Goal: Book appointment/travel/reservation

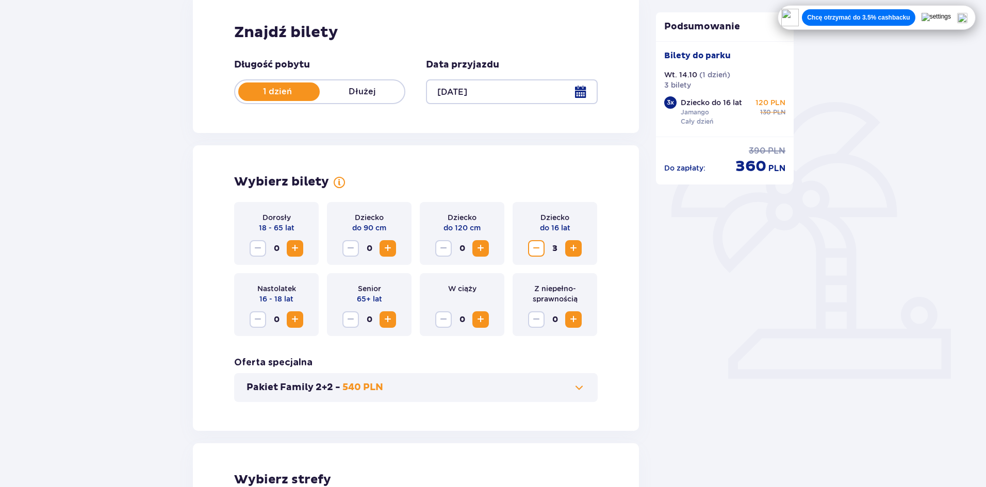
scroll to position [132, 0]
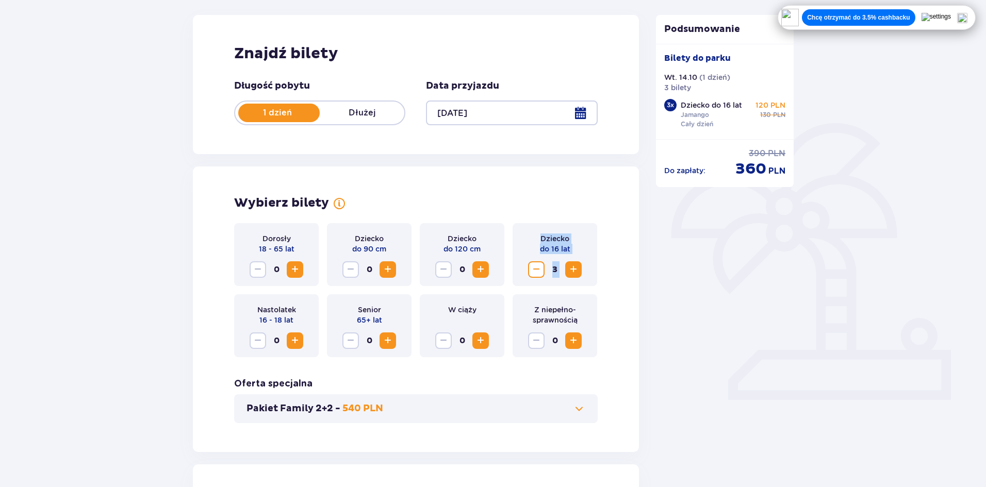
drag, startPoint x: 536, startPoint y: 239, endPoint x: 599, endPoint y: 270, distance: 70.8
click at [596, 270] on div "Dziecko do 16 lat 3" at bounding box center [554, 254] width 85 height 63
drag, startPoint x: 546, startPoint y: 243, endPoint x: 601, endPoint y: 263, distance: 57.7
click at [601, 263] on div "Wybierz bilety Dorosły 18 - 65 lat 0 Dziecko do 90 cm 0 Dziecko do 120 cm 0 Dzi…" at bounding box center [416, 310] width 446 height 286
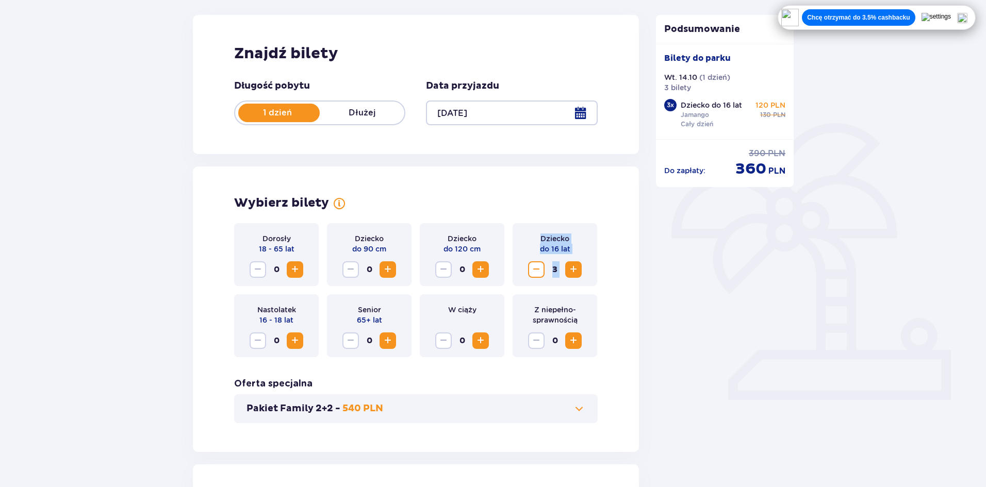
click at [540, 231] on div "Dziecko do 16 lat 3" at bounding box center [554, 254] width 85 height 63
drag, startPoint x: 538, startPoint y: 234, endPoint x: 581, endPoint y: 262, distance: 51.9
click at [581, 262] on div "Dziecko do 16 lat 3" at bounding box center [554, 254] width 85 height 63
click at [620, 256] on div "Wybierz bilety Dorosły 18 - 65 lat 0 Dziecko do 90 cm 0 Dziecko do 120 cm 0 Dzi…" at bounding box center [416, 310] width 446 height 286
drag, startPoint x: 533, startPoint y: 232, endPoint x: 604, endPoint y: 282, distance: 87.0
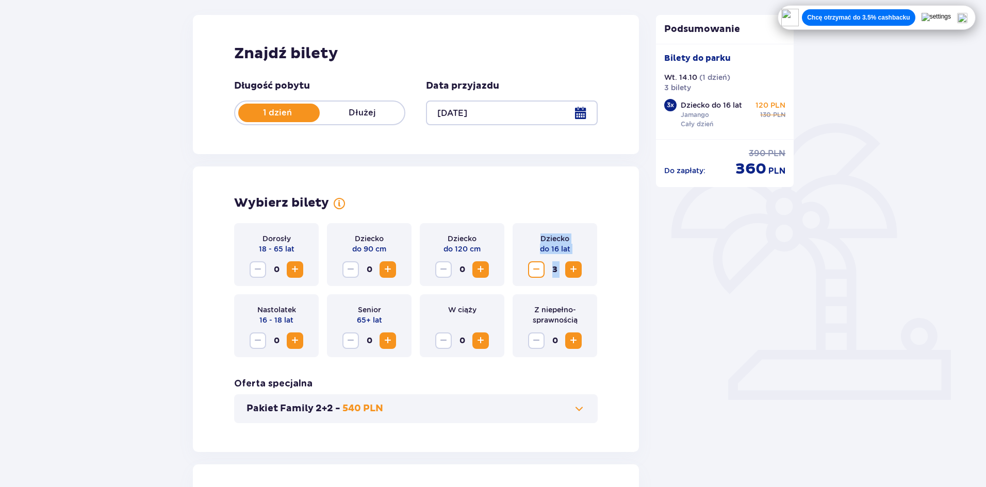
click at [601, 289] on div "Wybierz bilety Dorosły 18 - 65 lat 0 Dziecko do 90 cm 0 Dziecko do 120 cm 0 Dzi…" at bounding box center [416, 310] width 446 height 286
click at [636, 266] on div "Wybierz bilety Dorosły 18 - 65 lat 0 Dziecko do 90 cm 0 Dziecko do 120 cm 0 Dzi…" at bounding box center [416, 310] width 446 height 286
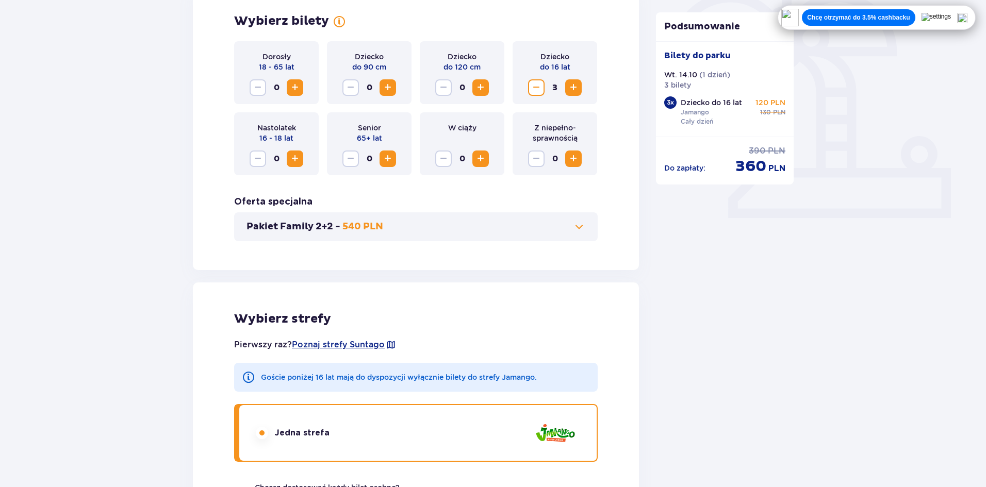
scroll to position [29, 0]
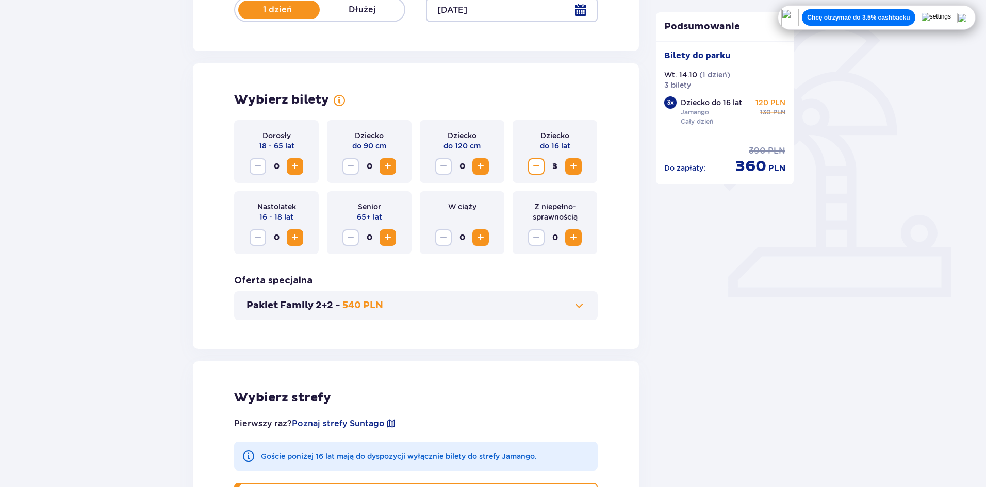
click at [539, 162] on span "Zmniejsz" at bounding box center [536, 166] width 12 height 12
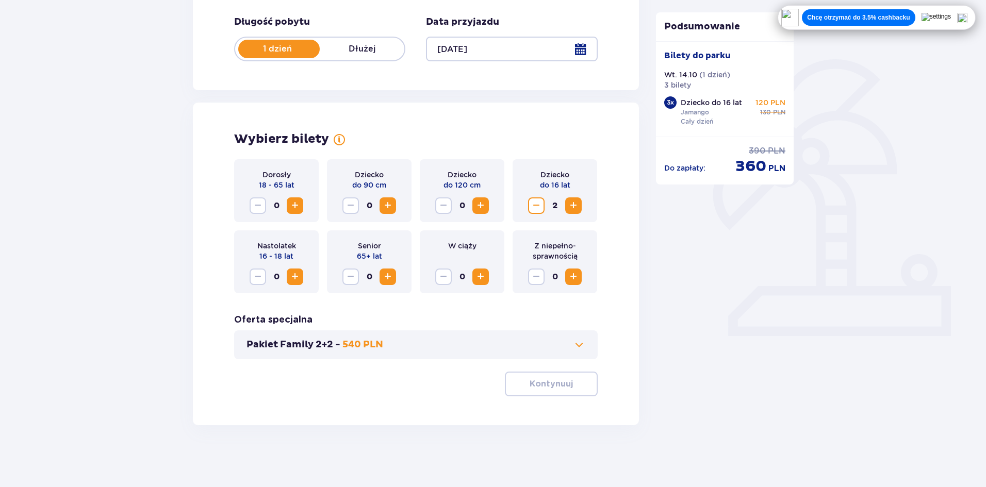
scroll to position [196, 0]
click at [539, 162] on div "Dziecko do 16 lat 2" at bounding box center [554, 190] width 85 height 63
click at [539, 162] on body "1 Bilety 2 Udogodnienia i atrakcje 3 Nocleg 4 Zamówienie i płatność Bilety Pomi…" at bounding box center [495, 47] width 990 height 487
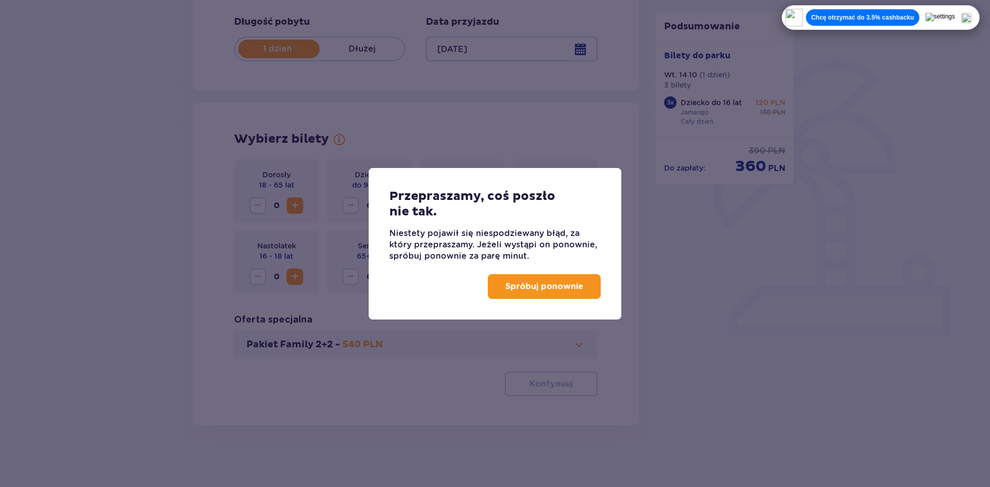
click at [673, 234] on div "Przepraszamy, coś poszło nie tak. Niestety pojawił się niespodziewany błąd, za …" at bounding box center [495, 243] width 990 height 487
click at [582, 287] on p "Spróbuj ponownie" at bounding box center [544, 286] width 78 height 11
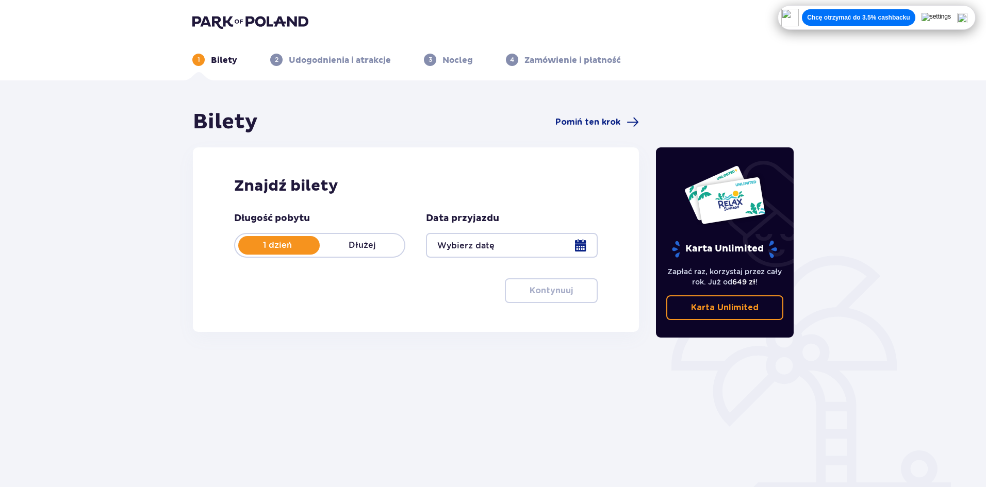
click at [506, 248] on div at bounding box center [511, 245] width 171 height 25
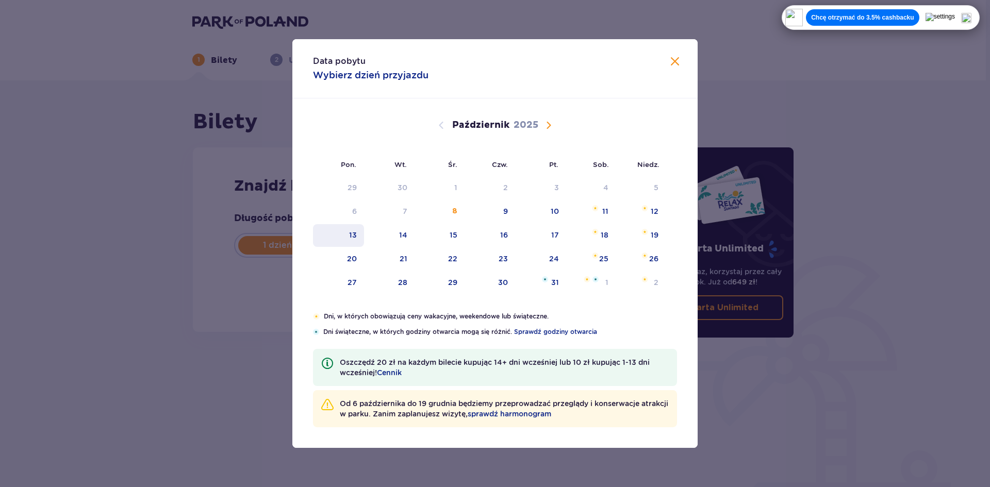
click at [355, 231] on div "13" at bounding box center [353, 235] width 8 height 10
click at [412, 236] on div "14" at bounding box center [389, 235] width 51 height 23
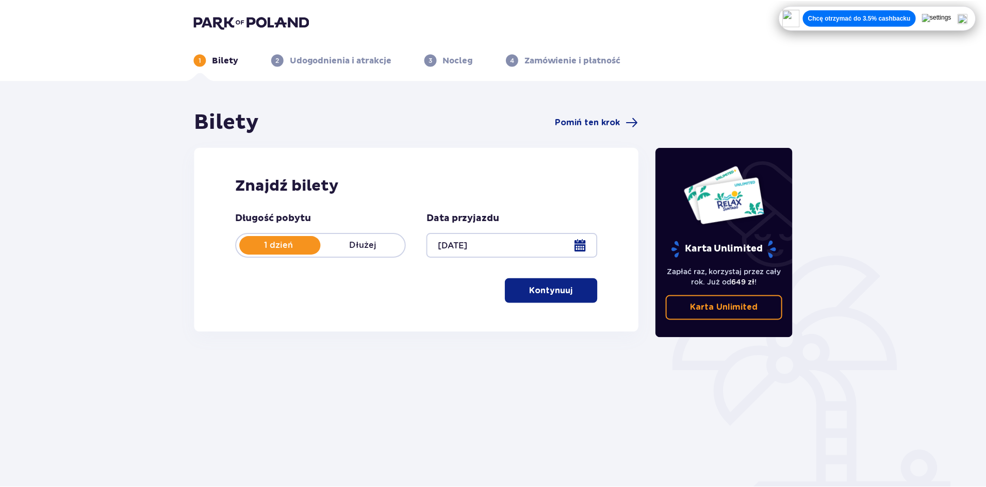
scroll to position [38, 0]
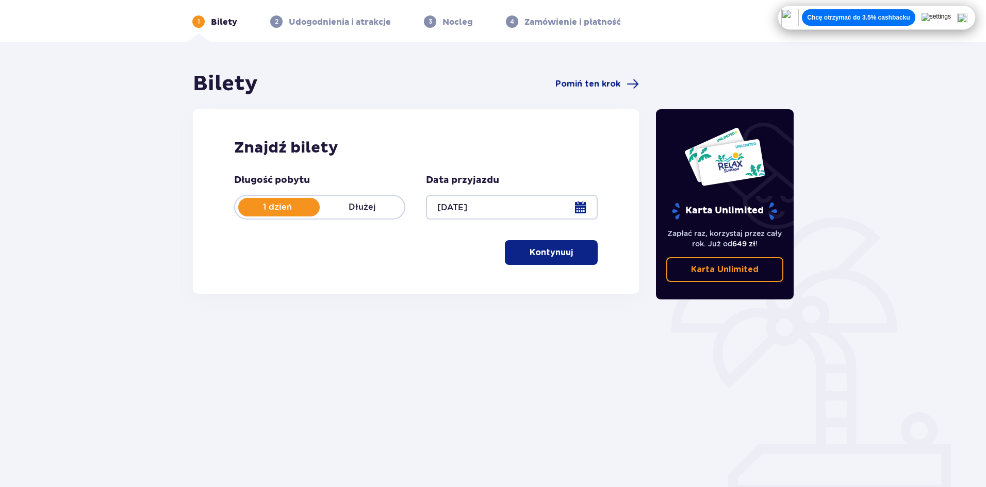
click at [404, 232] on div "Długość pobytu 1 dzień Dłużej Data przyjazdu [DATE] Kontynuuj Przejdź do konfig…" at bounding box center [415, 219] width 363 height 91
click at [498, 206] on div at bounding box center [511, 207] width 171 height 25
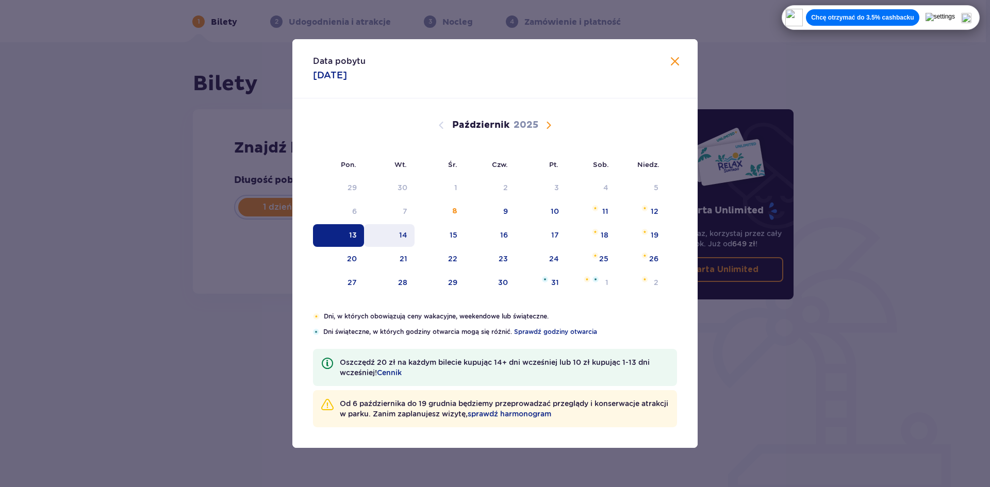
click at [395, 229] on div "14" at bounding box center [389, 235] width 51 height 23
type input "[DATE]"
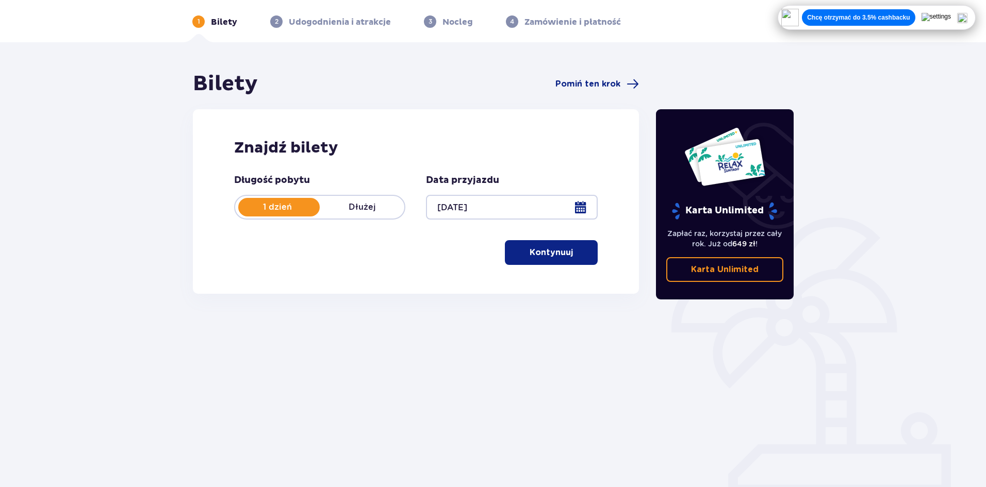
click at [559, 253] on p "Kontynuuj" at bounding box center [550, 252] width 43 height 11
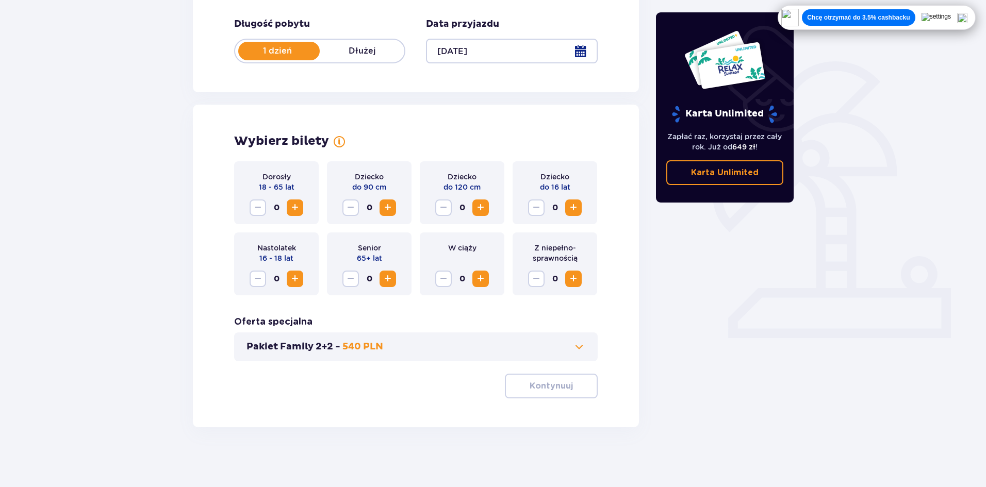
scroll to position [196, 0]
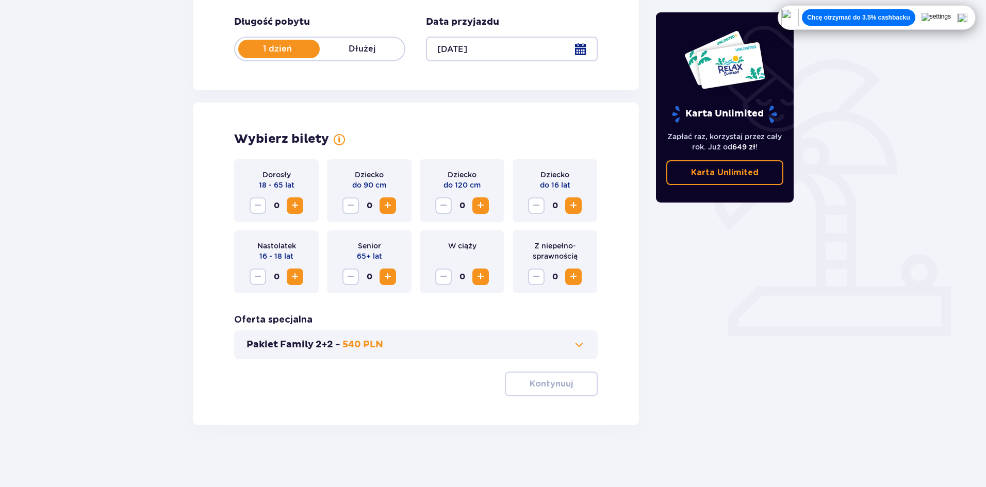
click at [296, 277] on span "Zwiększ" at bounding box center [295, 277] width 12 height 12
drag, startPoint x: 296, startPoint y: 277, endPoint x: 375, endPoint y: 283, distance: 78.6
click at [296, 278] on span "Zwiększ" at bounding box center [295, 277] width 12 height 12
click at [579, 211] on span "Zwiększ" at bounding box center [573, 205] width 12 height 12
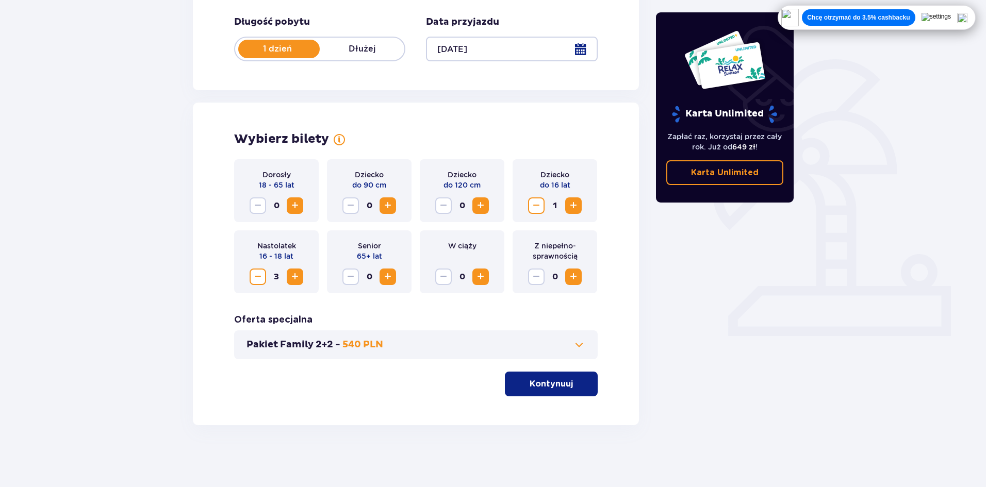
click at [548, 384] on p "Kontynuuj" at bounding box center [550, 383] width 43 height 11
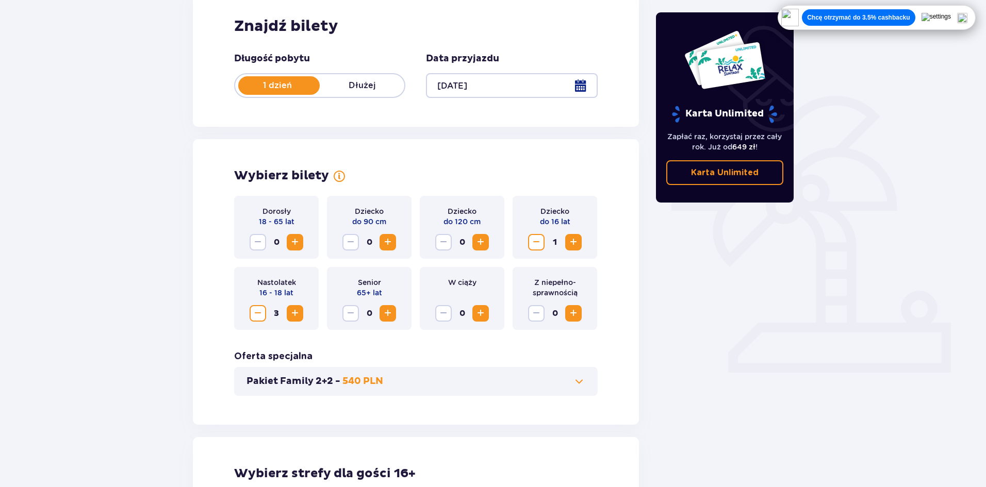
click at [539, 239] on span "Zmniejsz" at bounding box center [536, 242] width 12 height 12
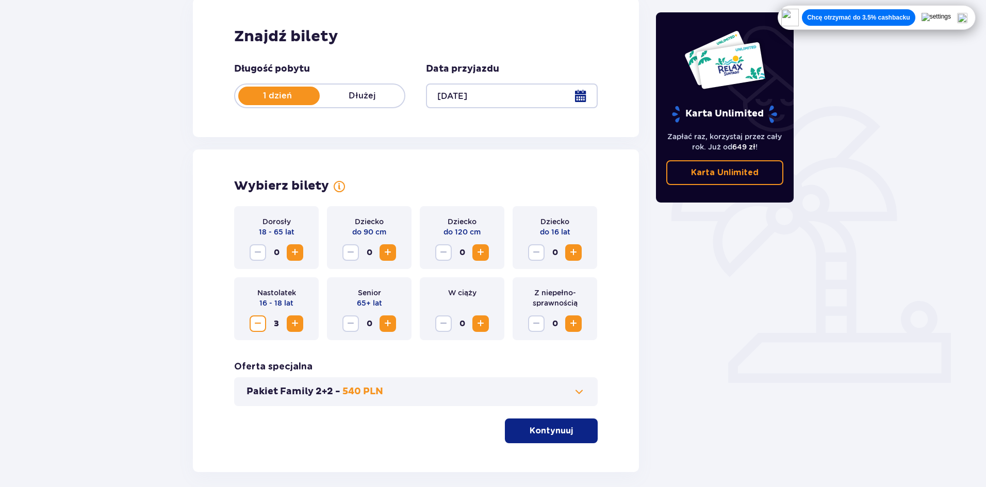
scroll to position [145, 0]
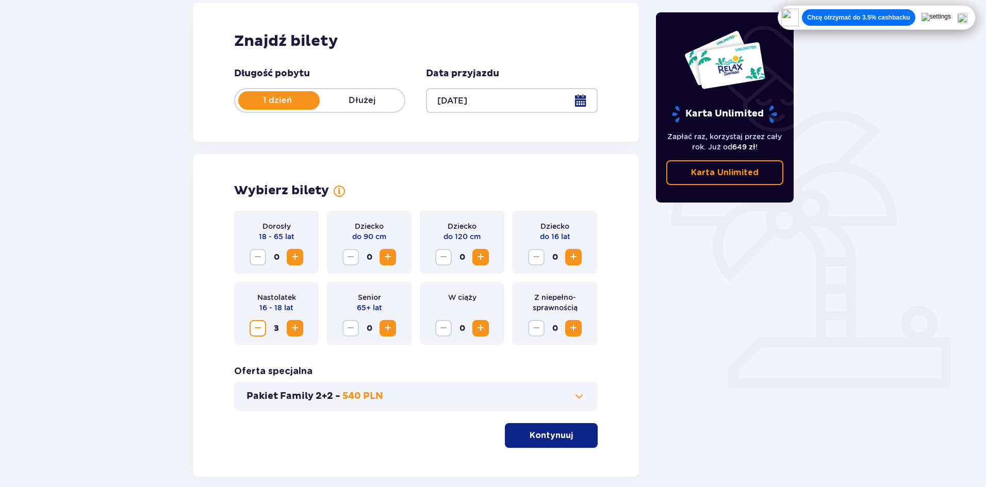
click at [252, 331] on span "Zmniejsz" at bounding box center [258, 328] width 12 height 12
click at [312, 326] on div "Nastolatek 16 - 18 lat 2" at bounding box center [276, 313] width 85 height 63
click at [300, 326] on span "Zwiększ" at bounding box center [295, 328] width 12 height 12
click at [539, 440] on p "Kontynuuj" at bounding box center [550, 435] width 43 height 11
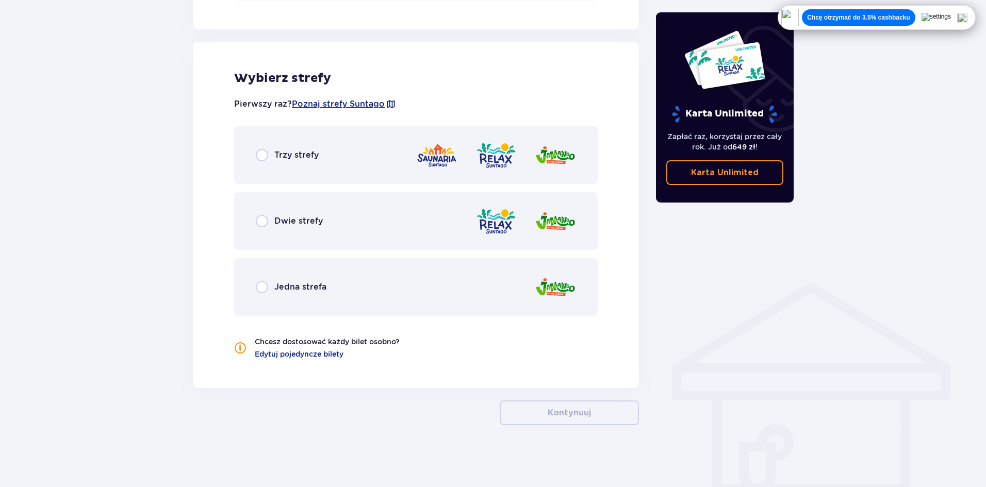
click at [442, 274] on div "Jedna strefa" at bounding box center [415, 287] width 363 height 58
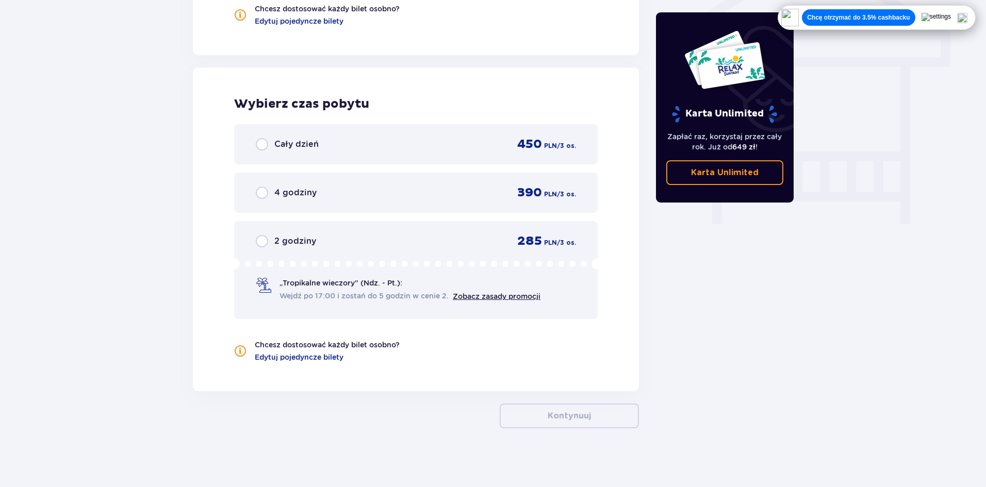
scroll to position [891, 0]
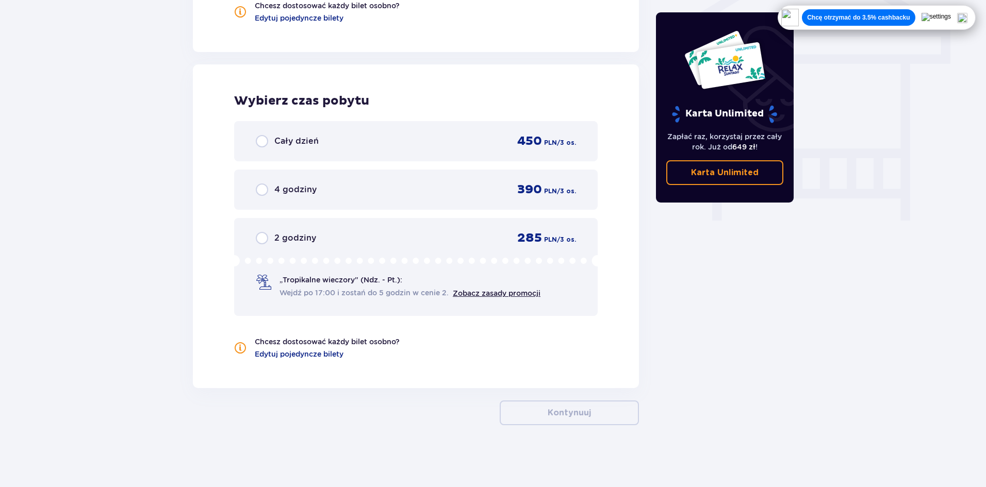
click at [519, 148] on span "450" at bounding box center [529, 141] width 25 height 15
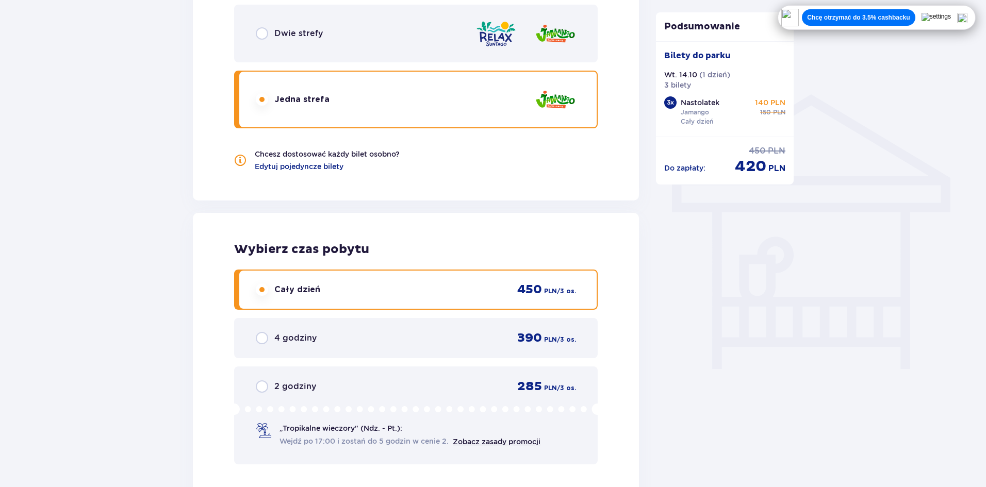
click at [546, 321] on div "4 godziny 390 PLN / 3 os." at bounding box center [415, 338] width 363 height 40
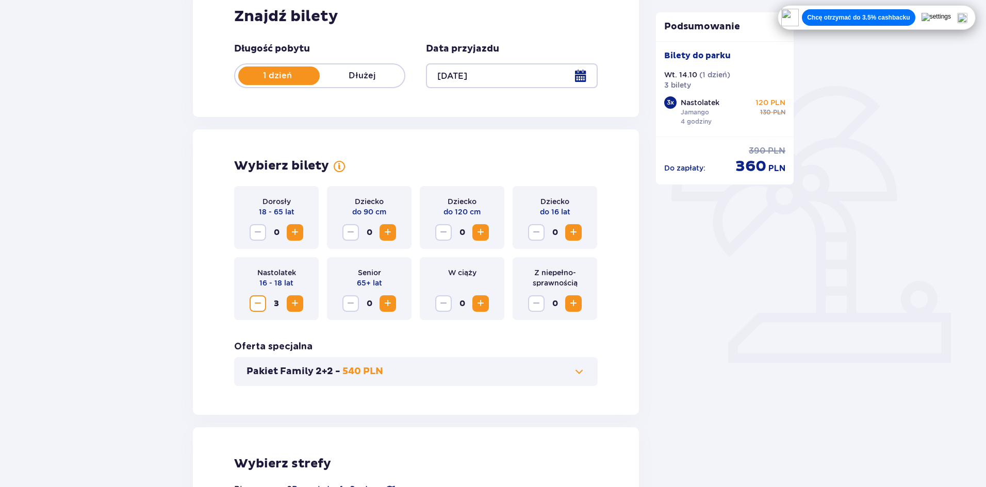
scroll to position [175, 0]
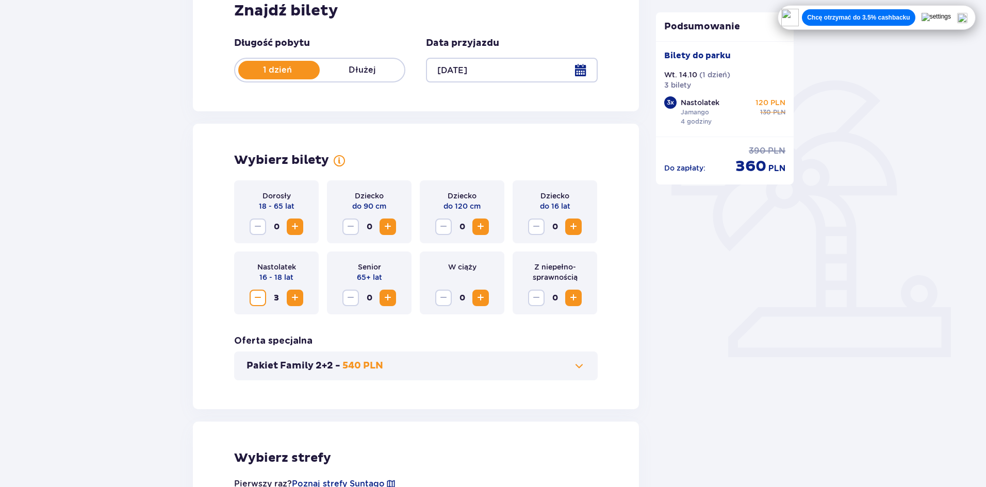
click at [575, 226] on span "Zwiększ" at bounding box center [573, 227] width 12 height 12
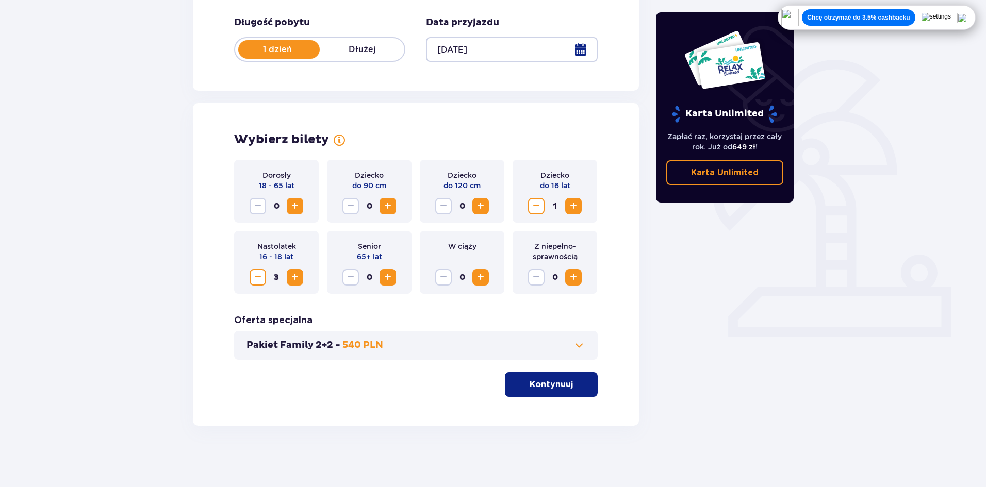
scroll to position [196, 0]
click at [539, 386] on p "Kontynuuj" at bounding box center [550, 383] width 43 height 11
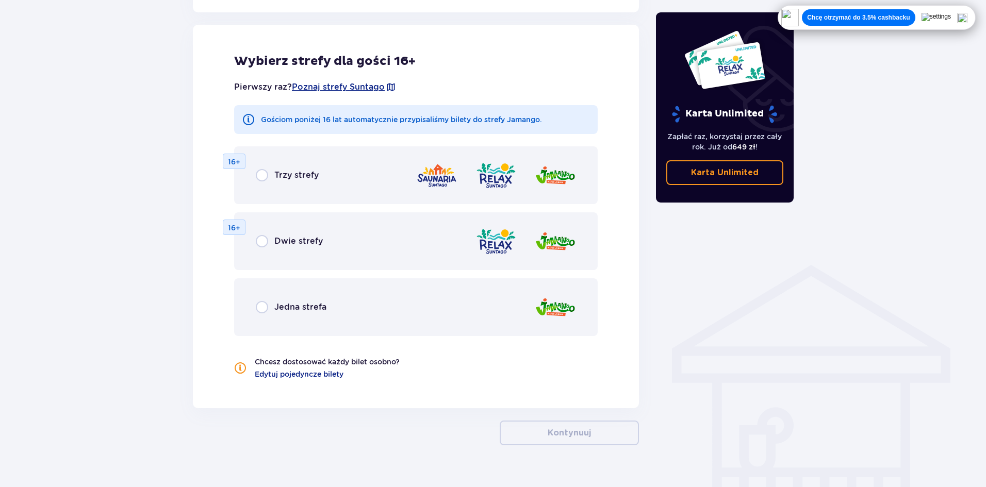
click at [338, 299] on div "Jedna strefa" at bounding box center [415, 307] width 363 height 58
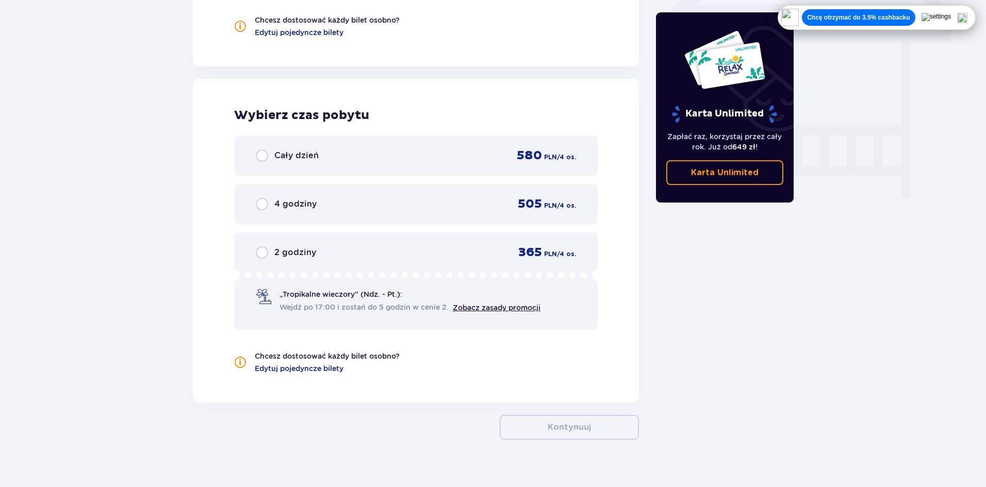
scroll to position [928, 0]
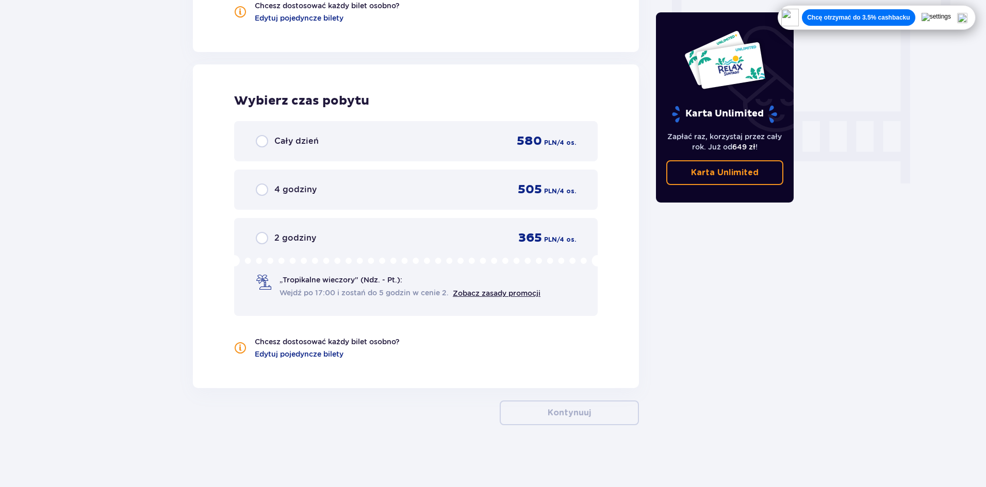
click at [352, 189] on div "4 godziny 505 PLN / 4 os." at bounding box center [416, 189] width 320 height 15
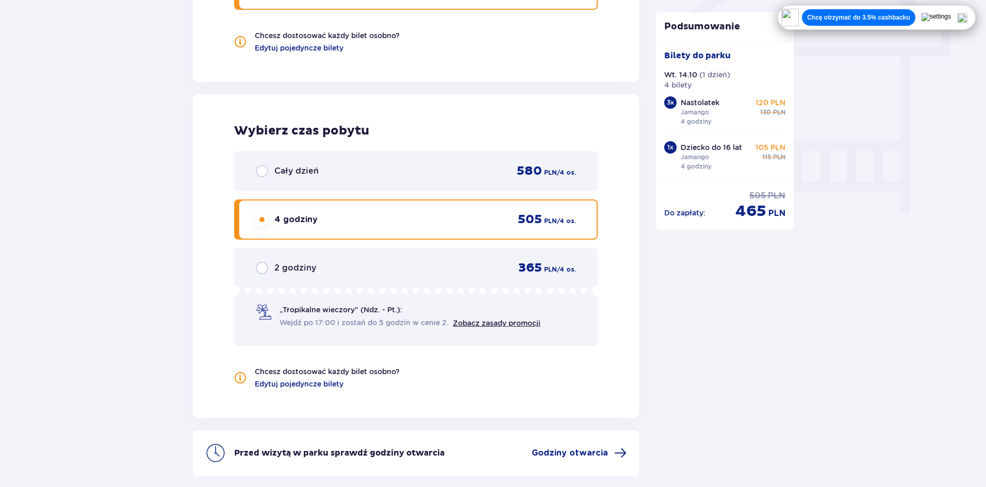
scroll to position [883, 0]
